Goal: Task Accomplishment & Management: Use online tool/utility

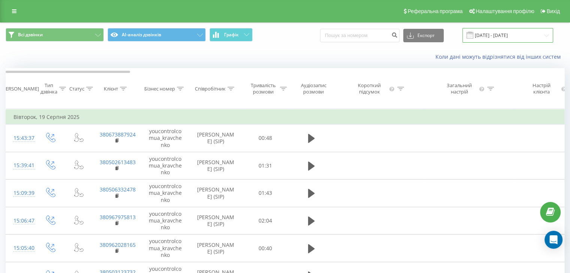
click at [524, 37] on input "[DATE] - [DATE]" at bounding box center [507, 35] width 91 height 15
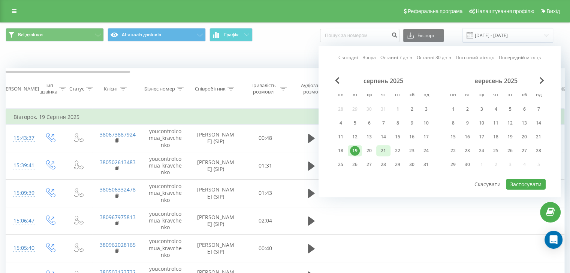
click at [384, 151] on div "21" at bounding box center [383, 151] width 10 height 10
click at [544, 182] on button "Застосувати" at bounding box center [526, 184] width 40 height 11
type input "[DATE] - [DATE]"
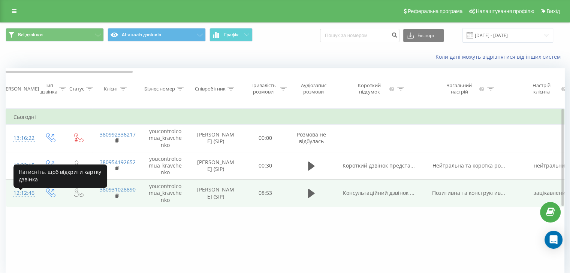
click at [26, 200] on div "12:12:46" at bounding box center [20, 193] width 15 height 15
click at [26, 200] on body "[DOMAIN_NAME] Проекти [DOMAIN_NAME] Центр звернень Журнал дзвінків Журнал повід…" at bounding box center [285, 136] width 570 height 273
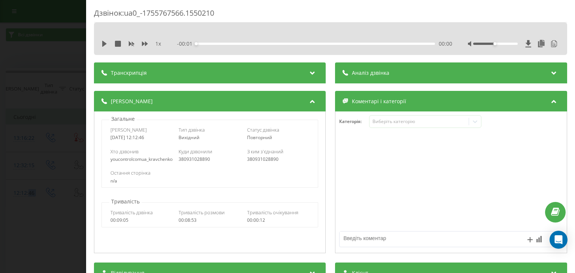
click at [387, 69] on div "Аналіз дзвінка" at bounding box center [452, 73] width 232 height 21
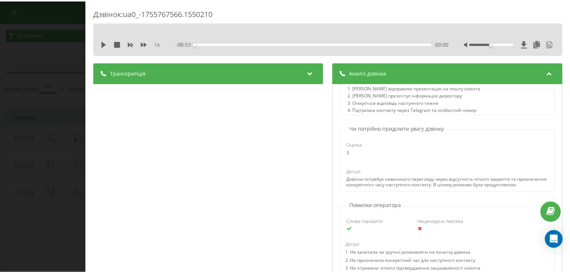
scroll to position [445, 0]
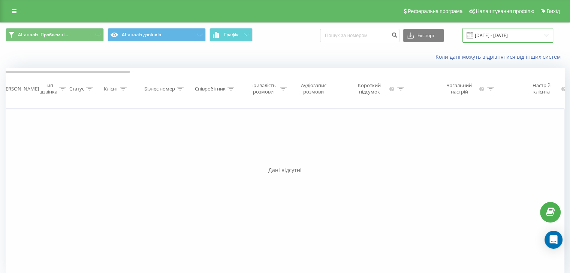
click at [512, 34] on input "[DATE] - [DATE]" at bounding box center [507, 35] width 91 height 15
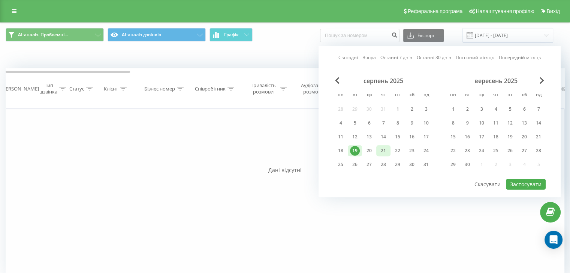
click at [386, 146] on div "21" at bounding box center [383, 151] width 10 height 10
click at [535, 181] on button "Застосувати" at bounding box center [526, 184] width 40 height 11
type input "[DATE] - [DATE]"
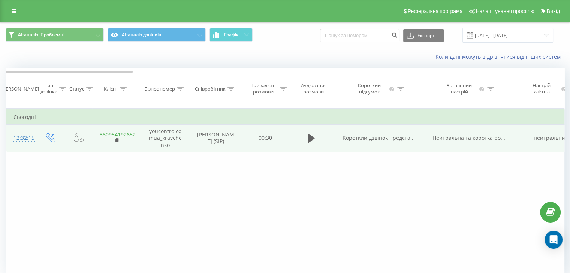
click at [118, 138] on link "380954192652" at bounding box center [118, 134] width 36 height 7
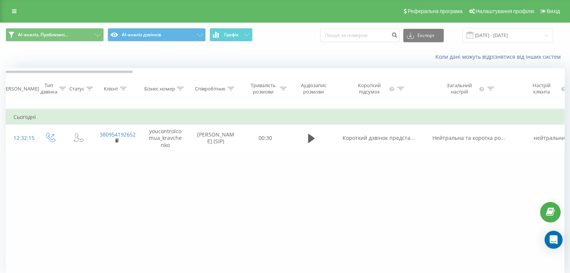
click at [393, 67] on div "AI-аналіз. Проблемні... AI-аналіз дзвінків Графік Експорт .csv .xls .xlsx 21.08…" at bounding box center [285, 164] width 558 height 282
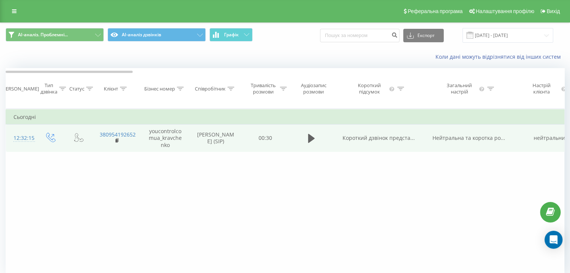
click at [25, 145] on div "12:32:15" at bounding box center [20, 138] width 15 height 15
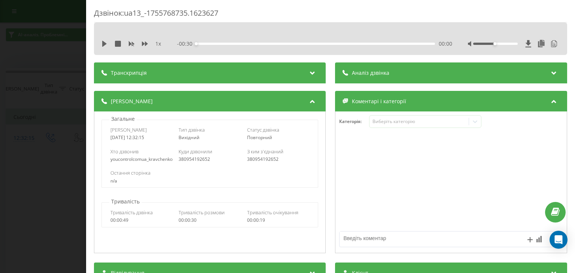
click at [408, 72] on div "Аналіз дзвінка" at bounding box center [452, 73] width 232 height 21
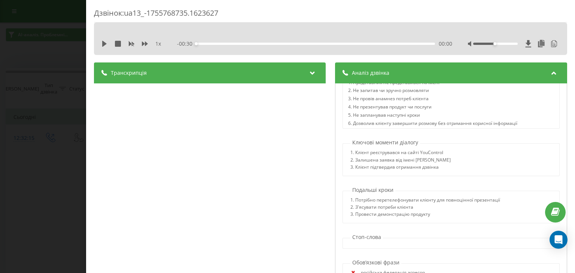
scroll to position [577, 0]
